Goal: Share content

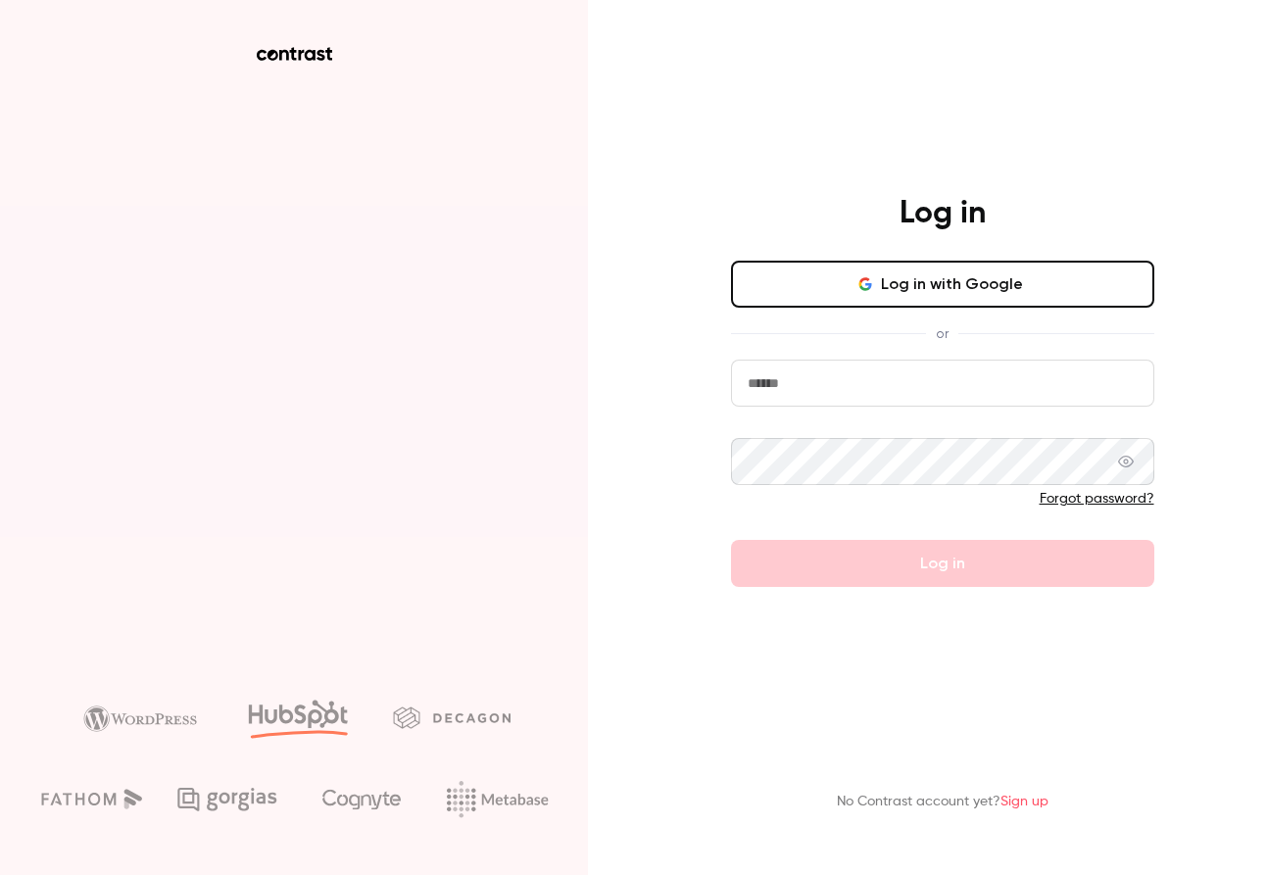
type input "**********"
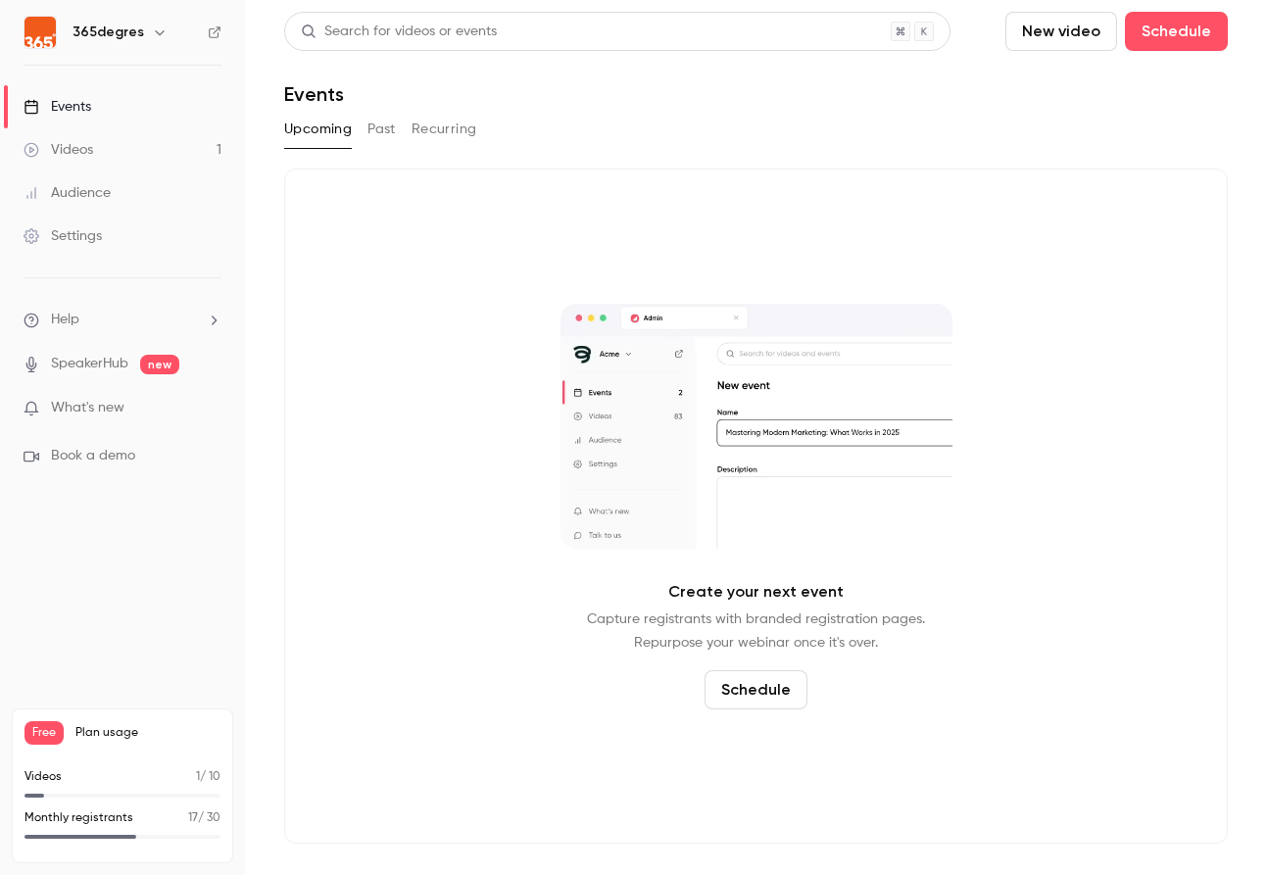
click at [103, 166] on link "Videos 1" at bounding box center [122, 149] width 245 height 43
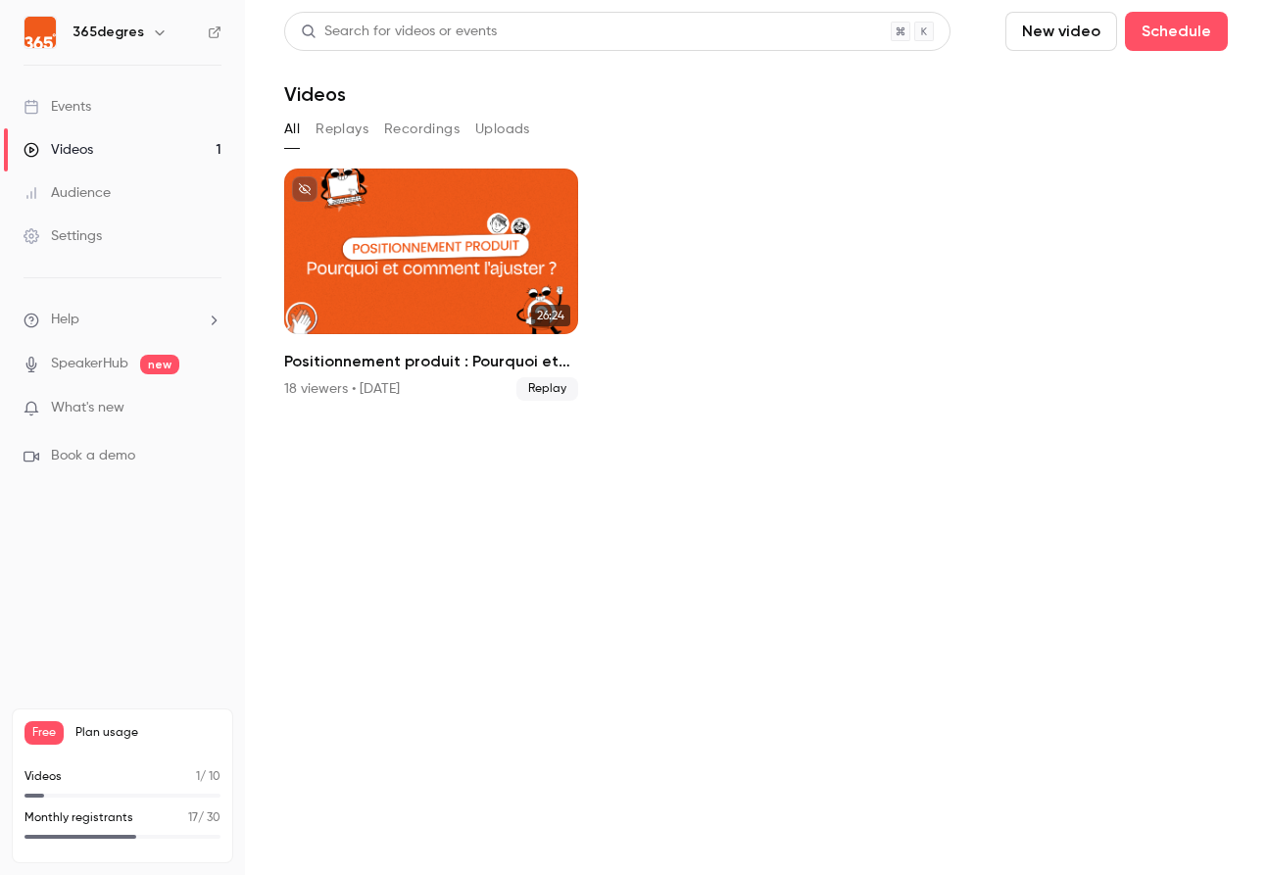
click at [105, 100] on link "Events" at bounding box center [122, 106] width 245 height 43
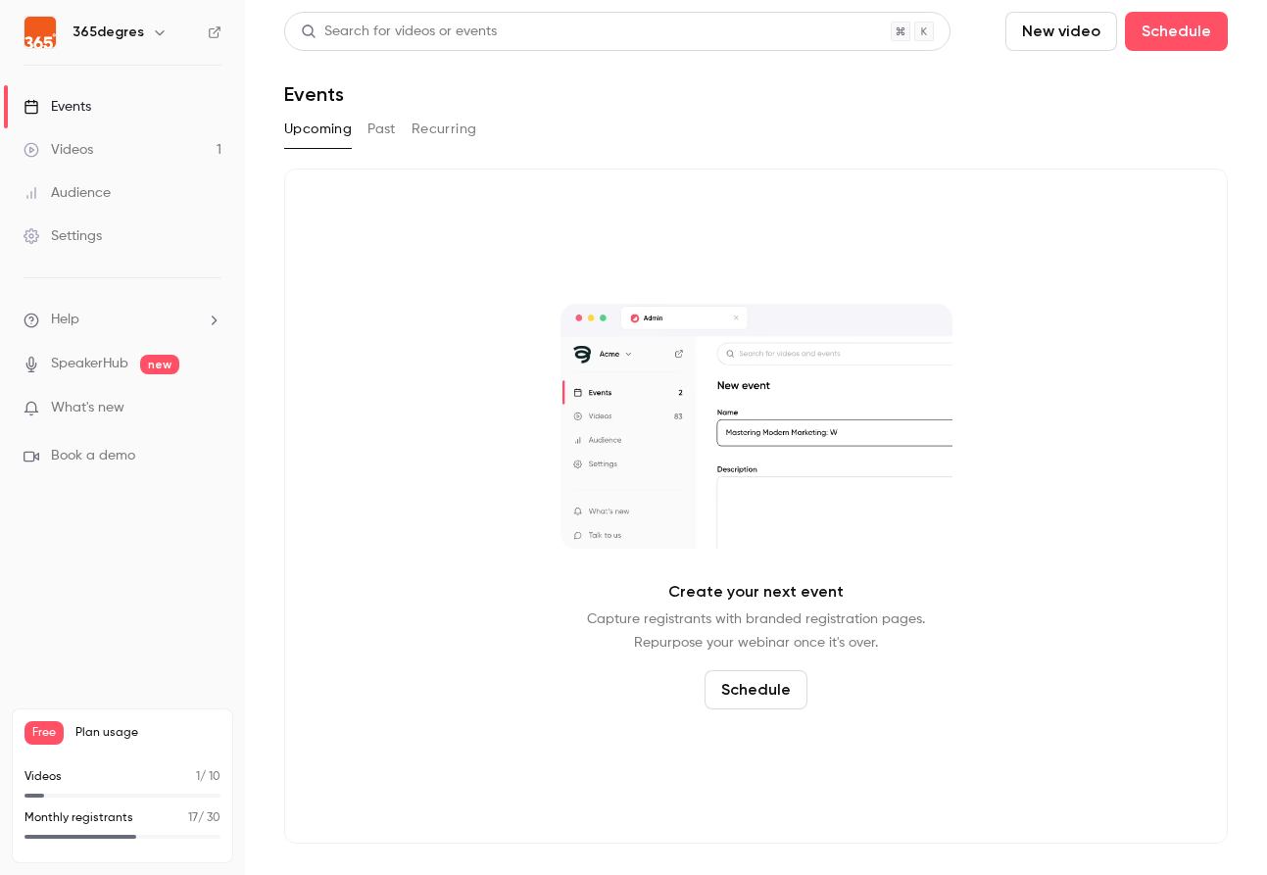
click at [375, 127] on button "Past" at bounding box center [382, 129] width 28 height 31
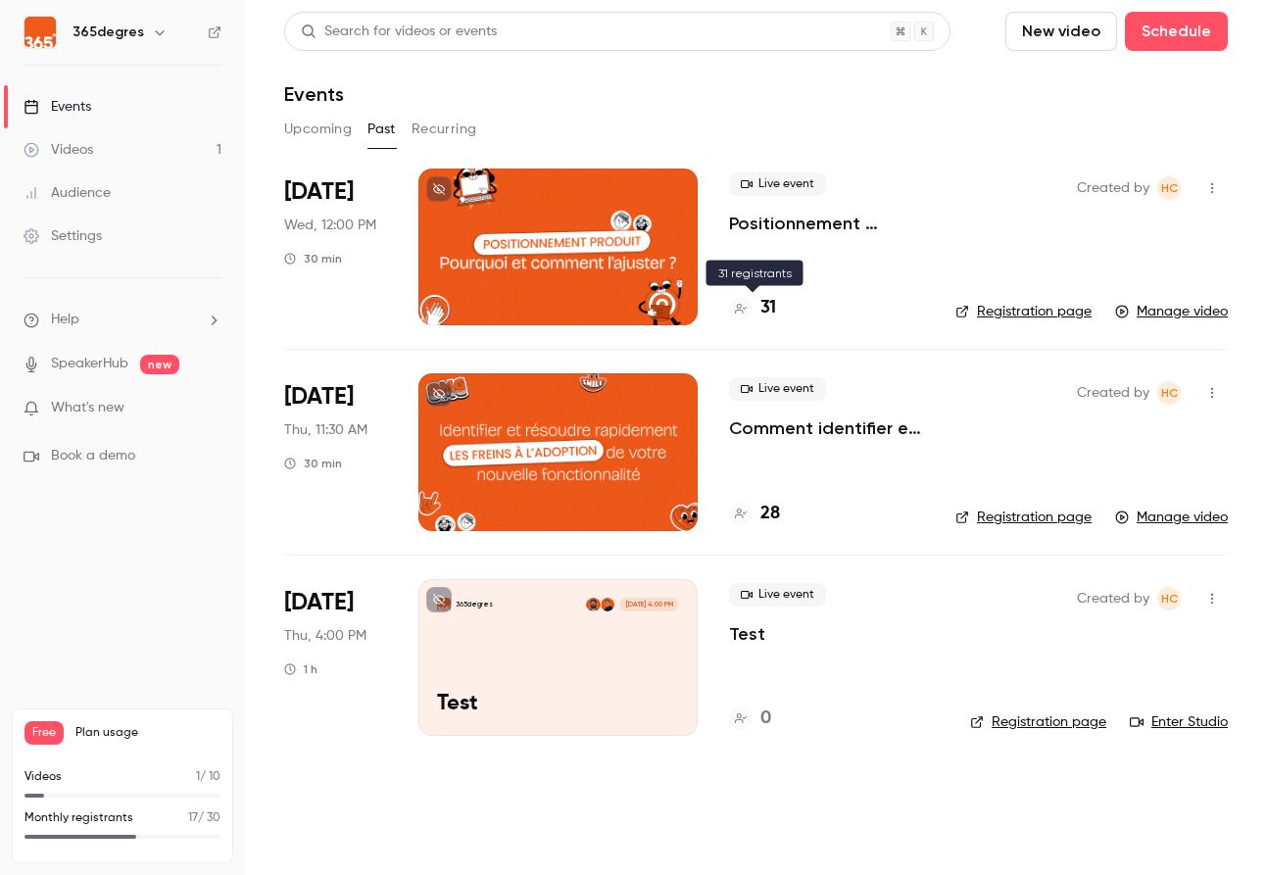
click at [767, 302] on h4 "31" at bounding box center [769, 308] width 16 height 26
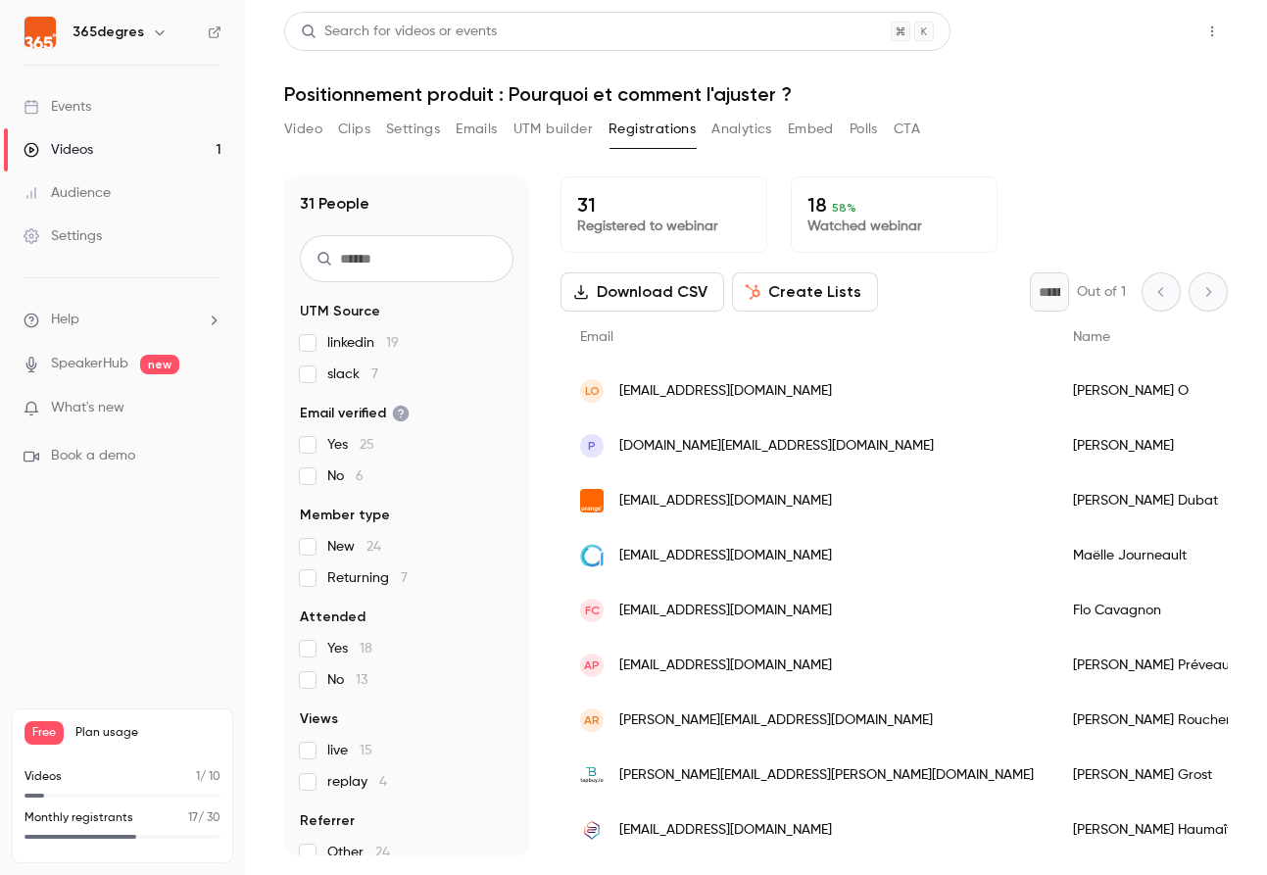
click at [1132, 28] on button "Share" at bounding box center [1142, 31] width 77 height 39
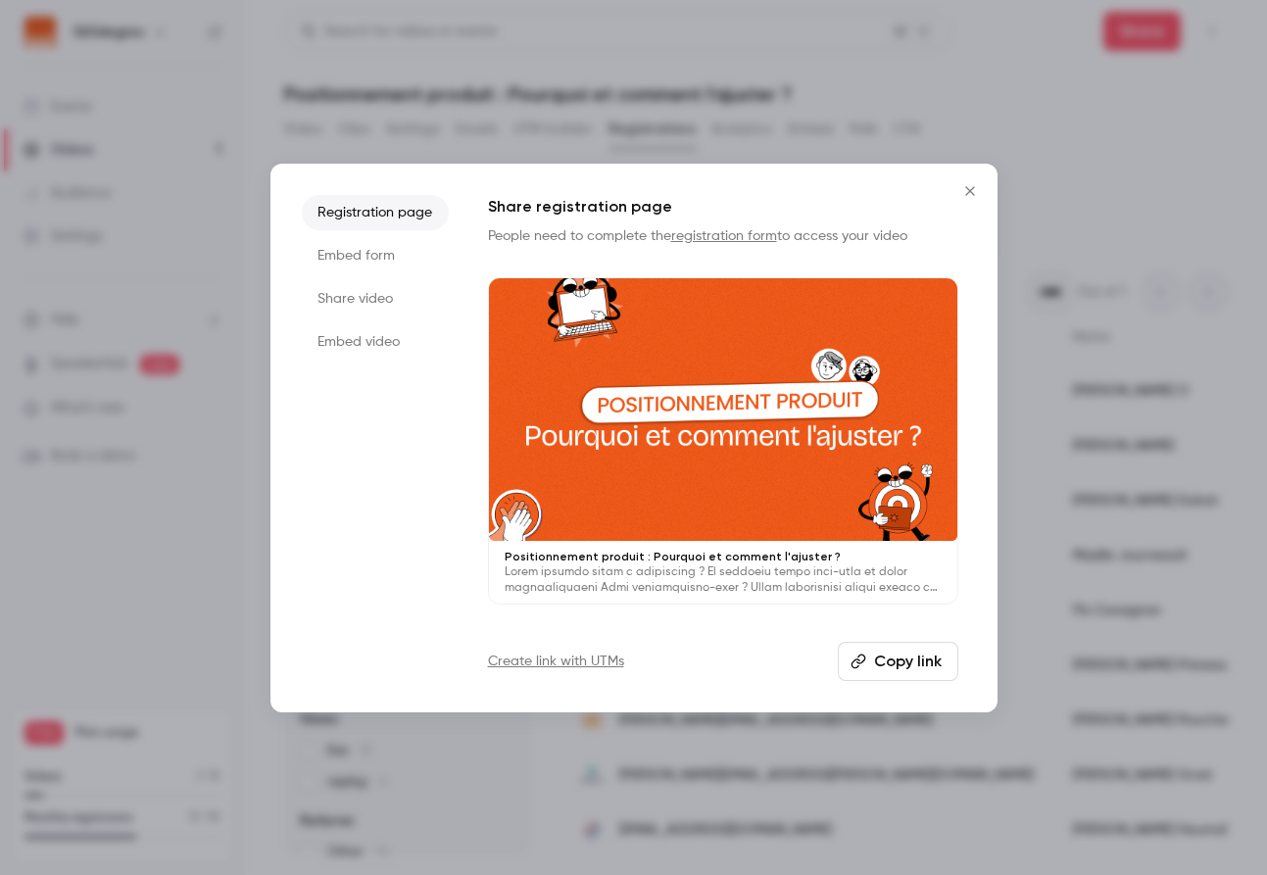
click at [902, 652] on button "Copy link" at bounding box center [898, 661] width 121 height 39
click at [392, 215] on li "Registration page" at bounding box center [375, 212] width 147 height 35
click at [549, 661] on link "Create link with UTMs" at bounding box center [556, 662] width 136 height 20
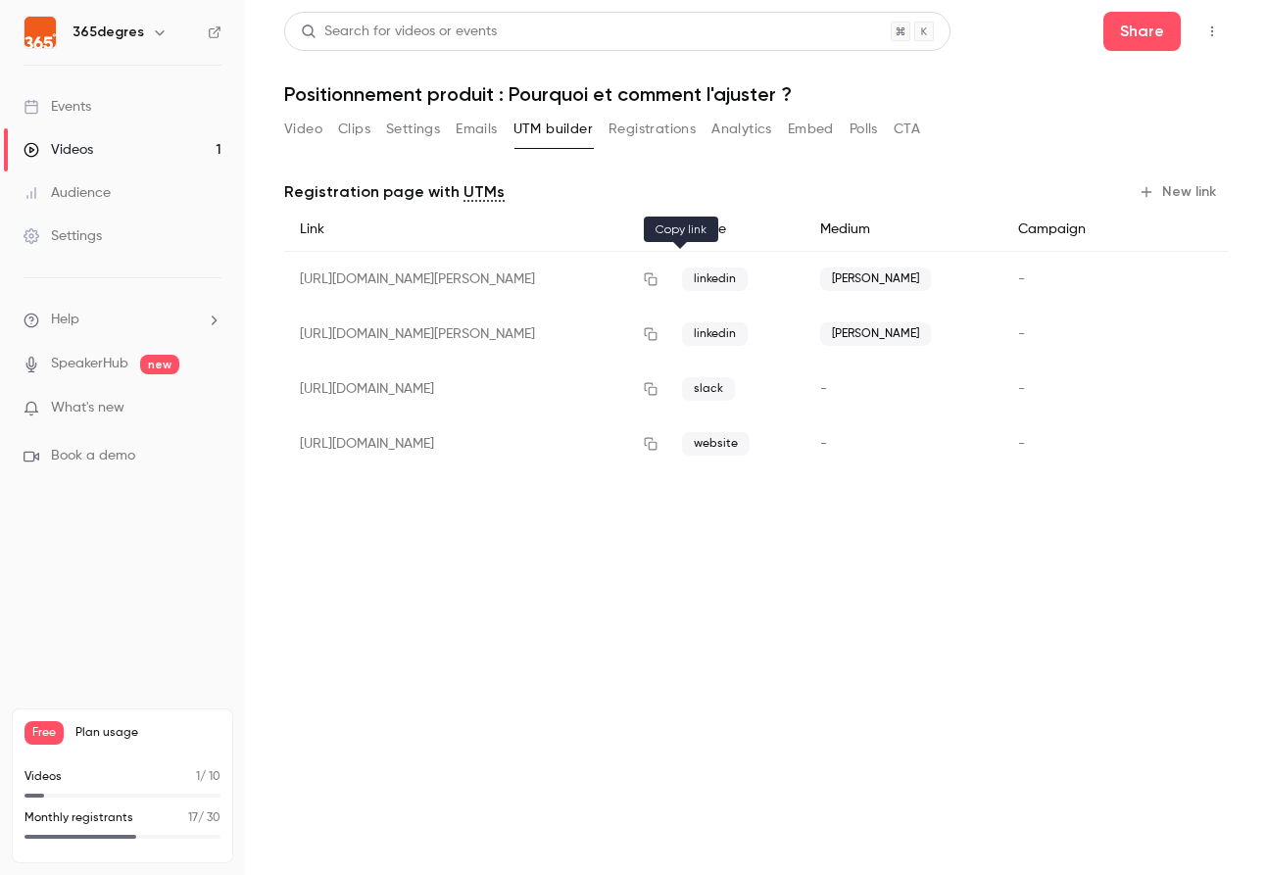
click at [659, 281] on icon "button" at bounding box center [651, 279] width 16 height 14
click at [659, 275] on icon "button" at bounding box center [651, 279] width 16 height 14
click at [120, 106] on link "Events" at bounding box center [122, 106] width 245 height 43
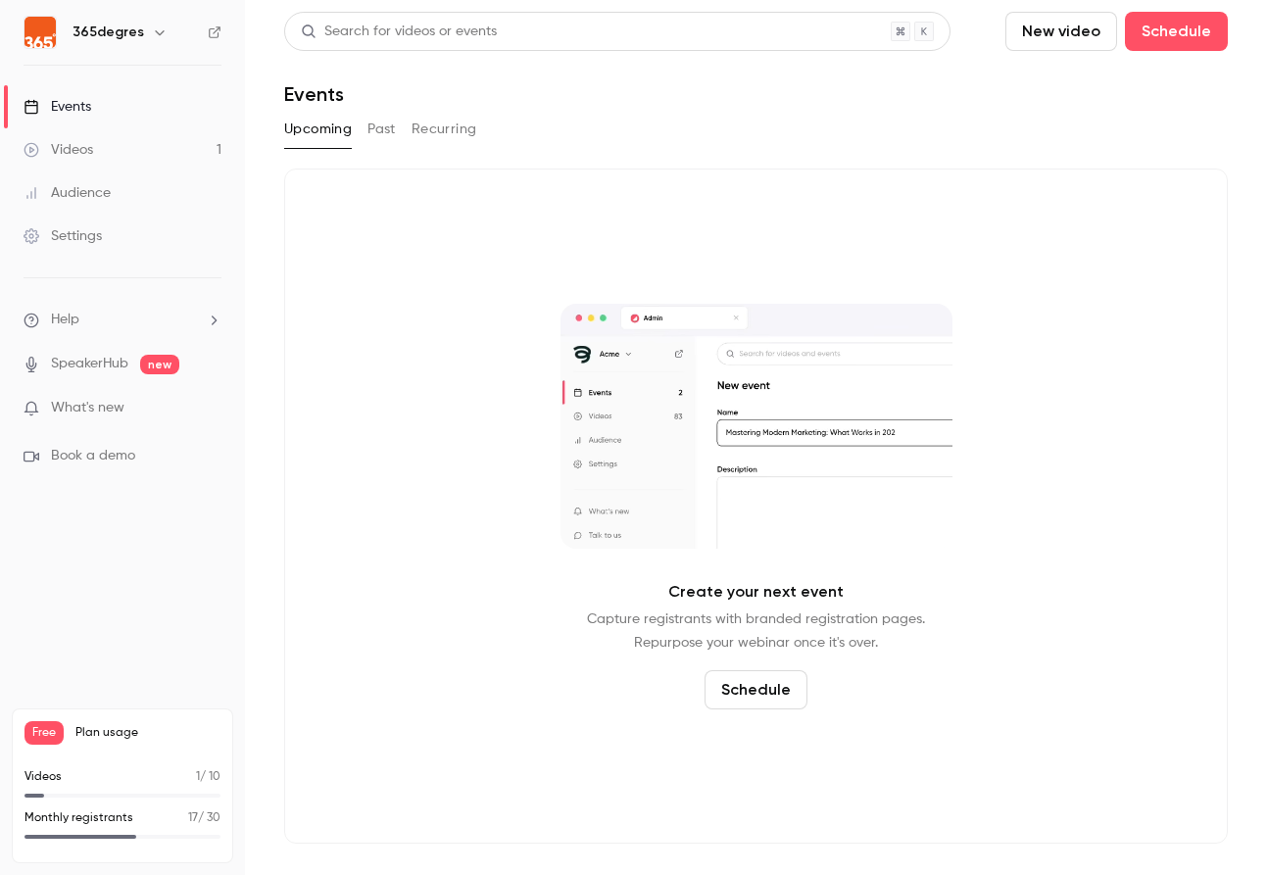
click at [386, 136] on button "Past" at bounding box center [382, 129] width 28 height 31
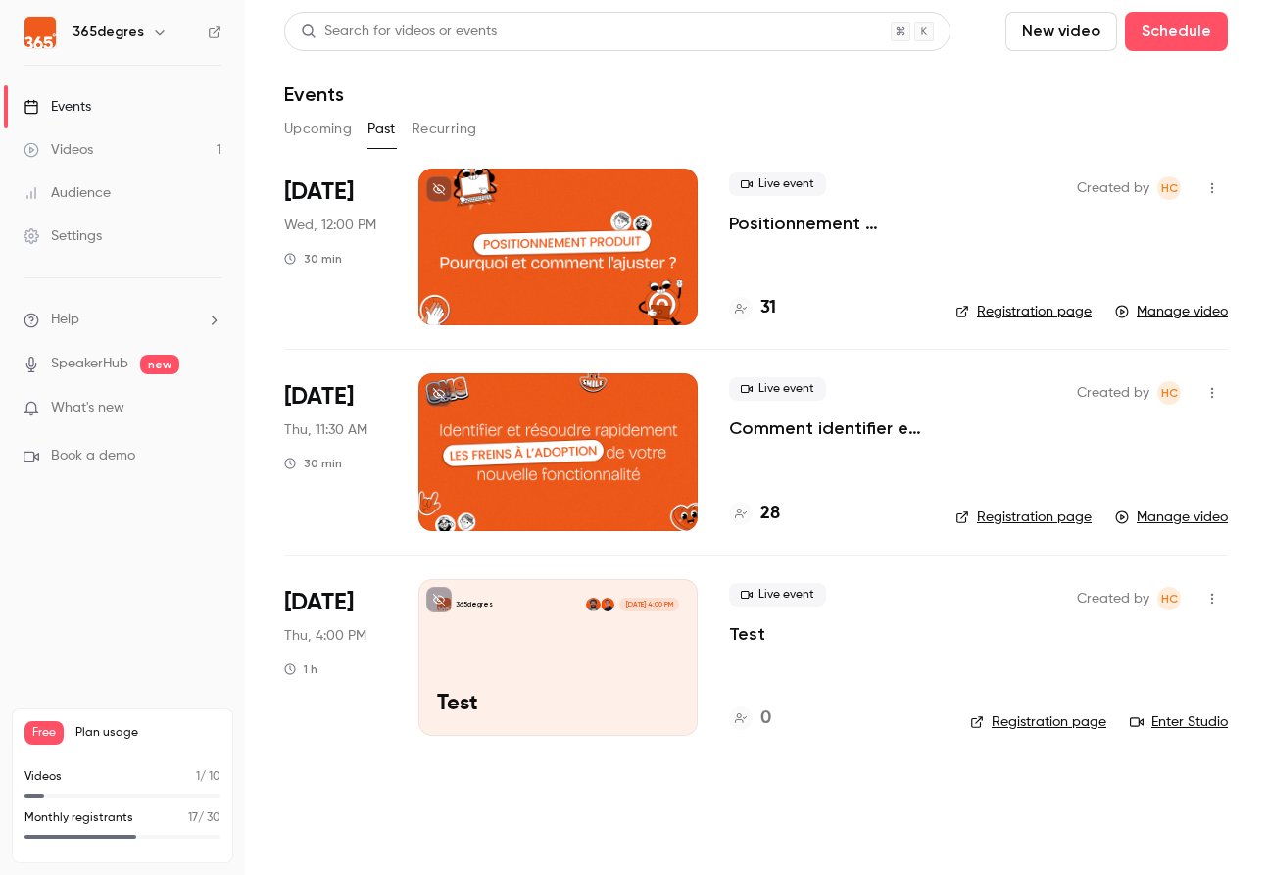
click at [800, 299] on div "31" at bounding box center [826, 308] width 195 height 26
click at [775, 310] on h4 "31" at bounding box center [769, 308] width 16 height 26
